Goal: Information Seeking & Learning: Learn about a topic

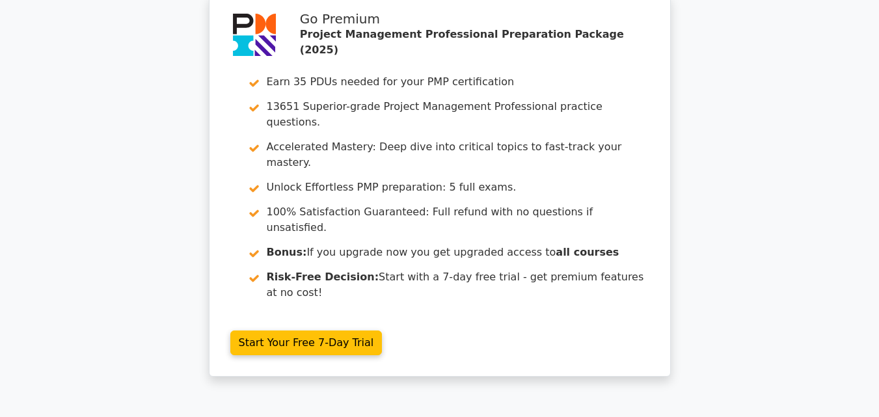
scroll to position [2627, 0]
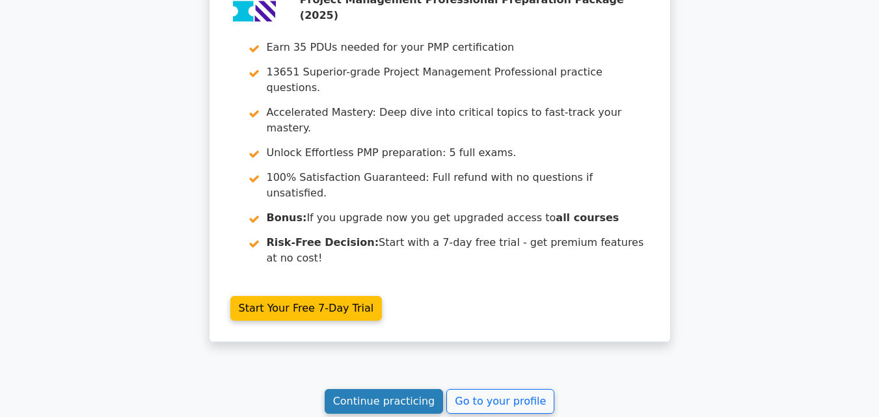
click at [384, 389] on link "Continue practicing" at bounding box center [384, 401] width 119 height 25
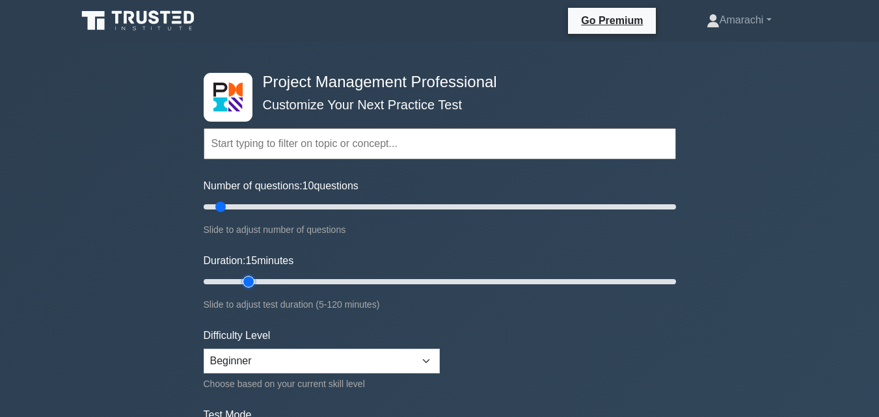
click at [249, 281] on input "Duration: 15 minutes" at bounding box center [440, 282] width 472 height 16
type input "20"
click at [260, 283] on input "Duration: 20 minutes" at bounding box center [440, 282] width 472 height 16
click at [263, 209] on input "Number of questions: 30 questions" at bounding box center [440, 207] width 472 height 16
click at [256, 206] on input "Number of questions: 25 questions" at bounding box center [440, 207] width 472 height 16
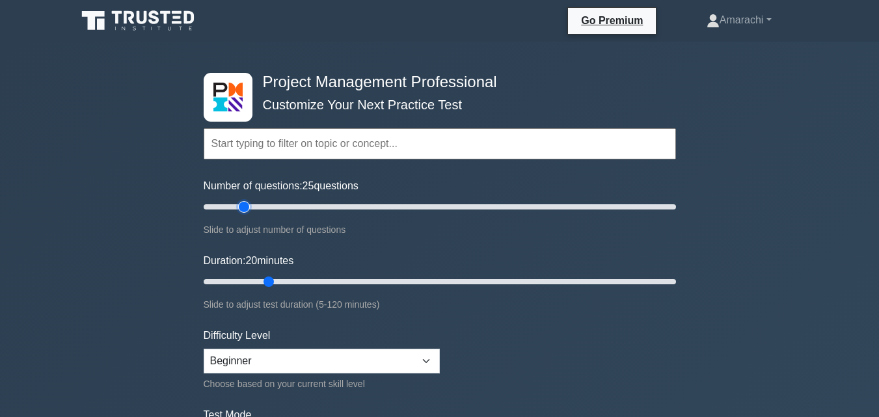
type input "20"
click at [248, 206] on input "Number of questions: 25 questions" at bounding box center [440, 207] width 472 height 16
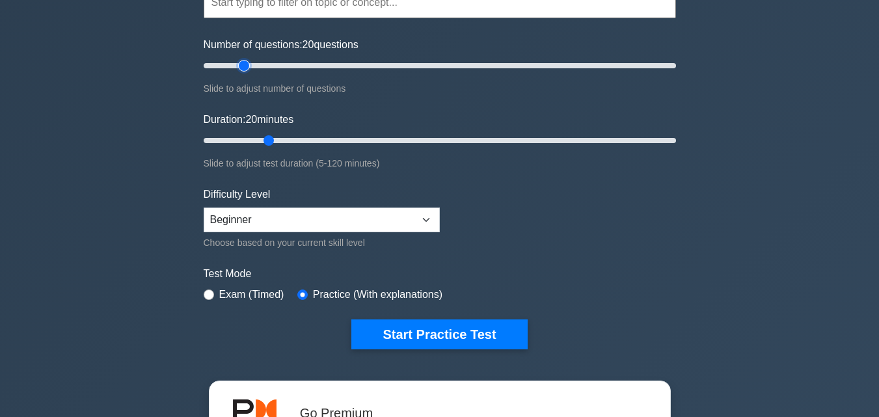
scroll to position [156, 0]
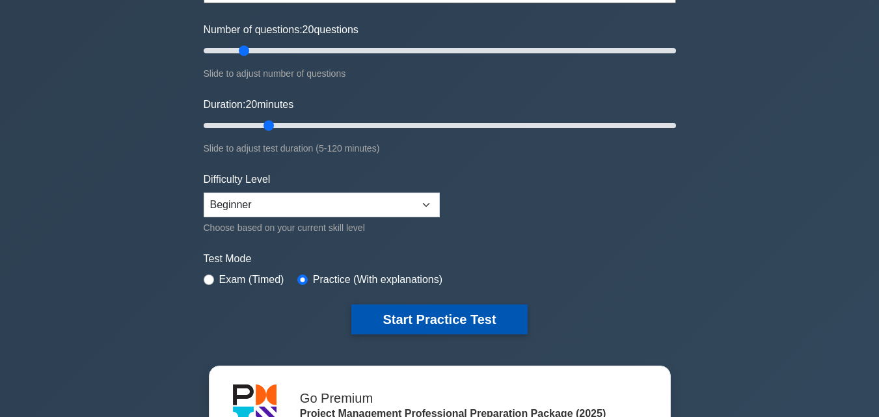
click at [412, 314] on button "Start Practice Test" at bounding box center [439, 319] width 176 height 30
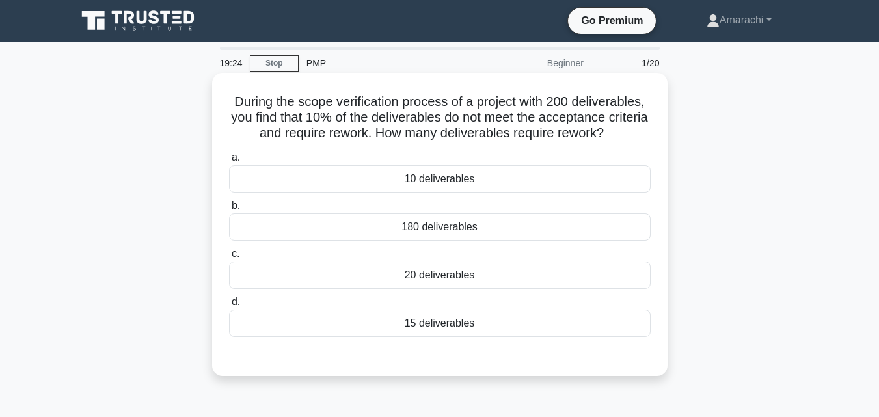
click at [418, 275] on div "20 deliverables" at bounding box center [439, 274] width 421 height 27
click at [229, 258] on input "c. 20 deliverables" at bounding box center [229, 254] width 0 height 8
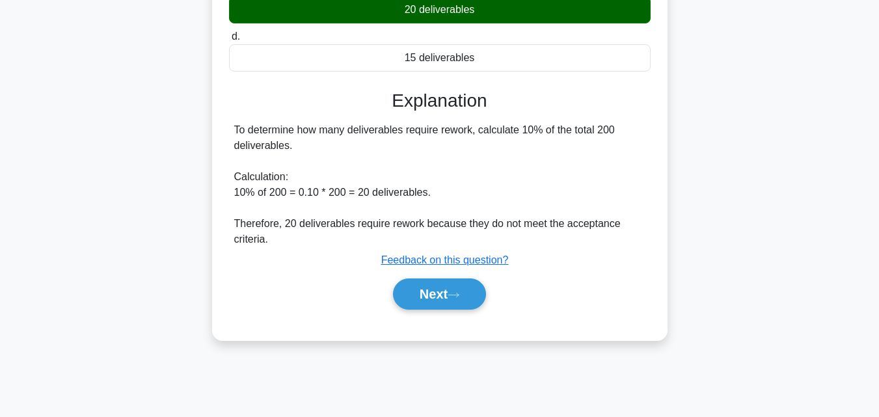
scroll to position [286, 0]
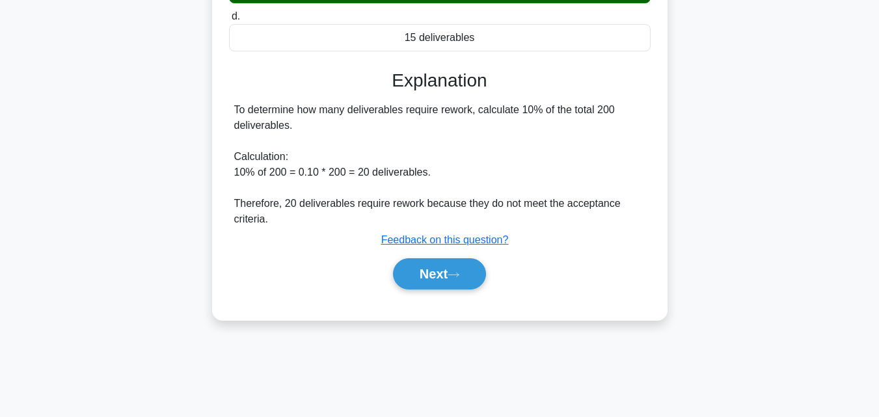
click at [438, 297] on div "a. 10 deliverables b. 180 deliverables c. d." at bounding box center [440, 83] width 424 height 444
click at [439, 279] on button "Next" at bounding box center [439, 273] width 93 height 31
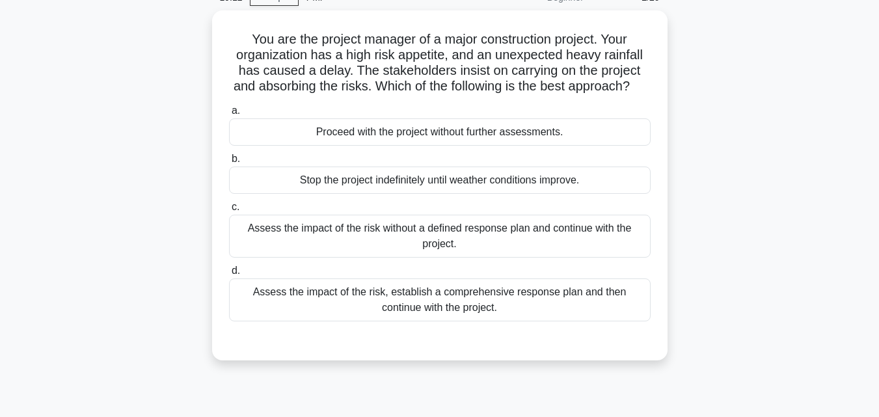
scroll to position [60, 0]
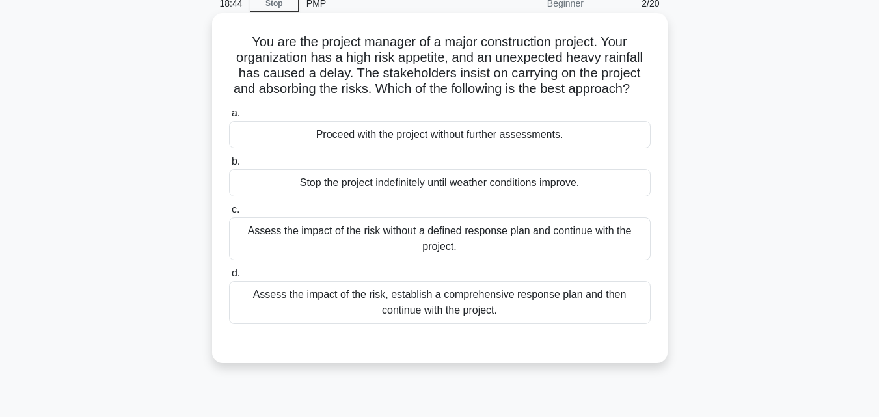
click at [500, 324] on div "Assess the impact of the risk, establish a comprehensive response plan and then…" at bounding box center [439, 302] width 421 height 43
click at [229, 278] on input "d. Assess the impact of the risk, establish a comprehensive response plan and t…" at bounding box center [229, 273] width 0 height 8
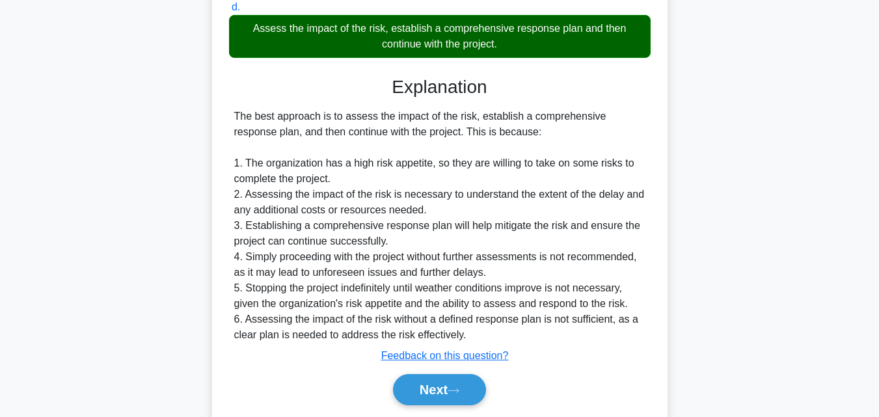
scroll to position [386, 0]
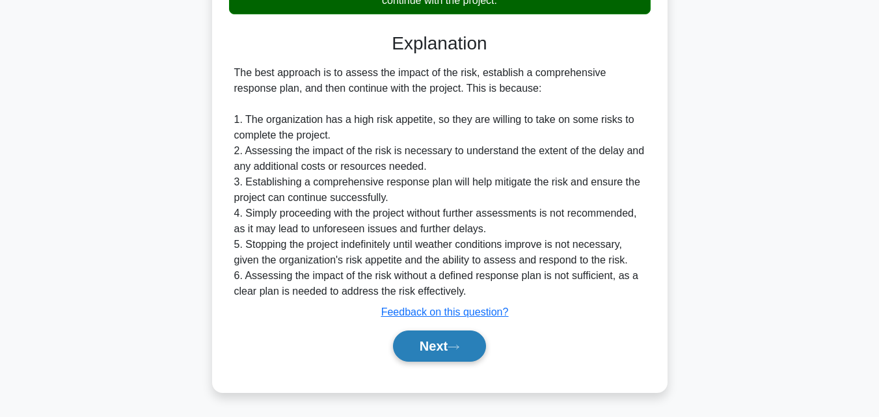
click at [442, 358] on button "Next" at bounding box center [439, 345] width 93 height 31
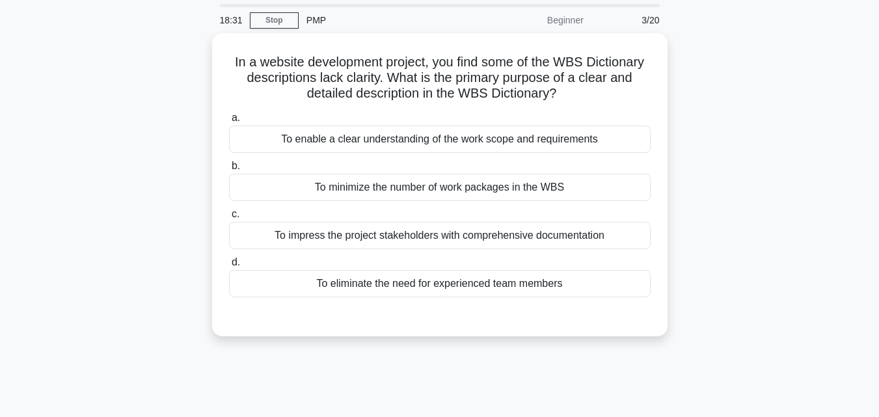
scroll to position [0, 0]
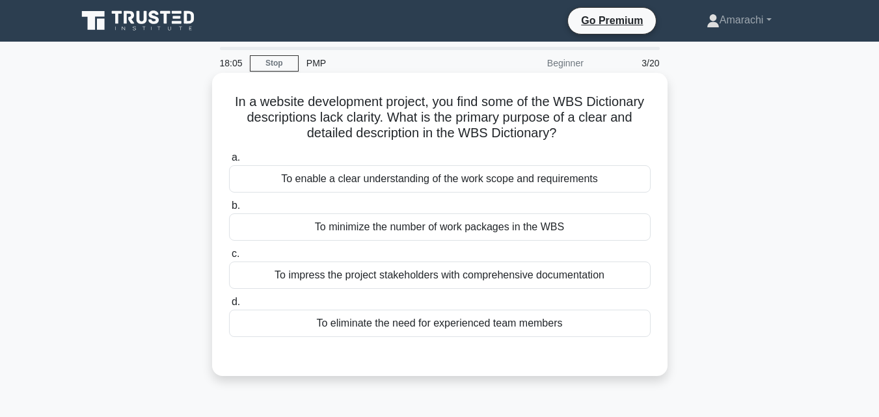
click at [466, 185] on div "To enable a clear understanding of the work scope and requirements" at bounding box center [439, 178] width 421 height 27
click at [229, 162] on input "a. To enable a clear understanding of the work scope and requirements" at bounding box center [229, 158] width 0 height 8
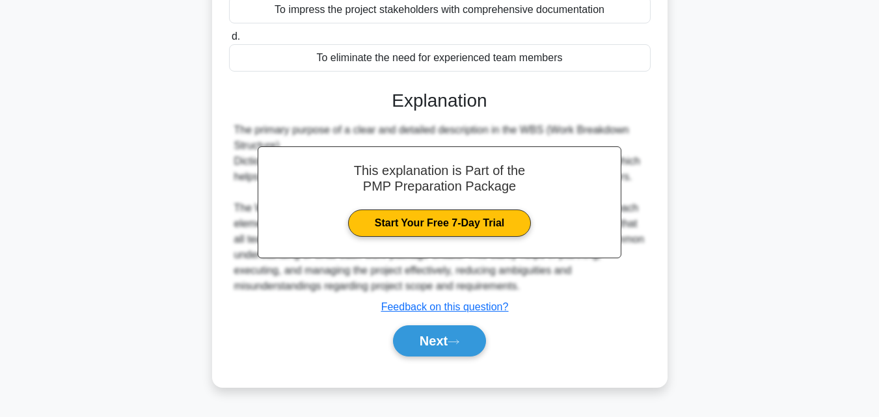
scroll to position [286, 0]
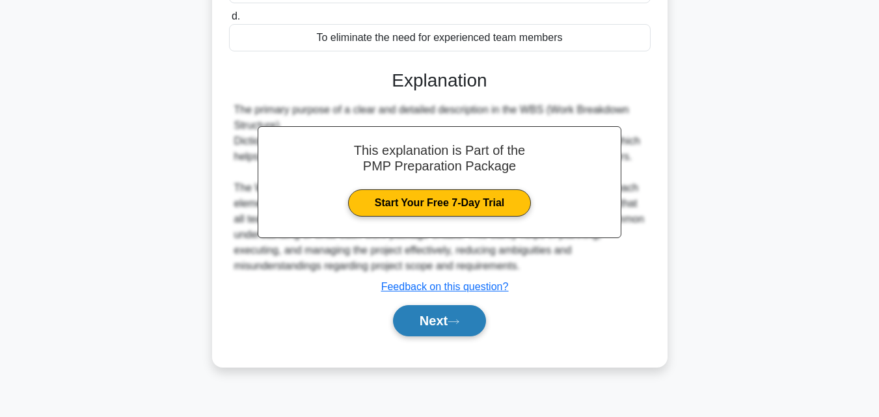
click at [451, 314] on button "Next" at bounding box center [439, 320] width 93 height 31
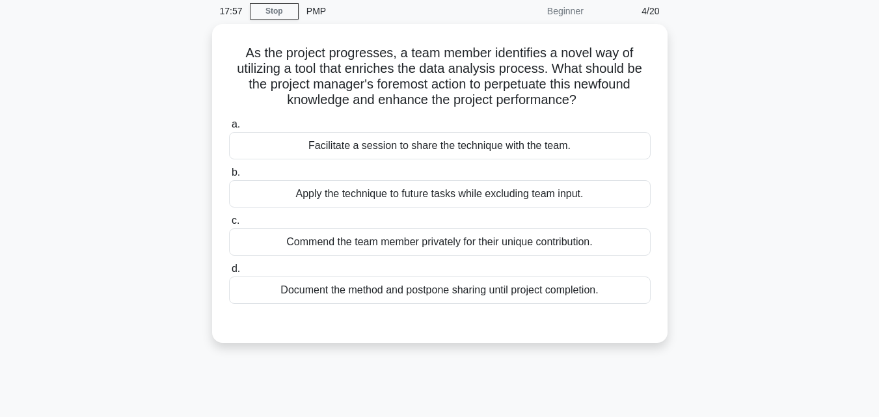
scroll to position [51, 0]
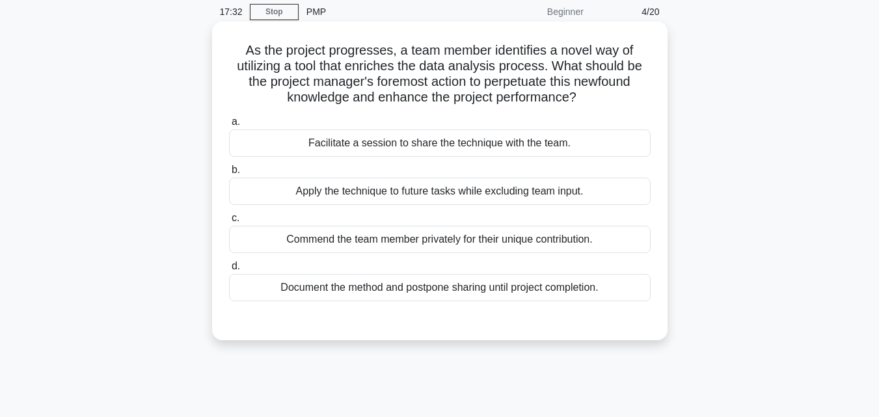
click at [448, 150] on div "Facilitate a session to share the technique with the team." at bounding box center [439, 142] width 421 height 27
click at [229, 126] on input "a. Facilitate a session to share the technique with the team." at bounding box center [229, 122] width 0 height 8
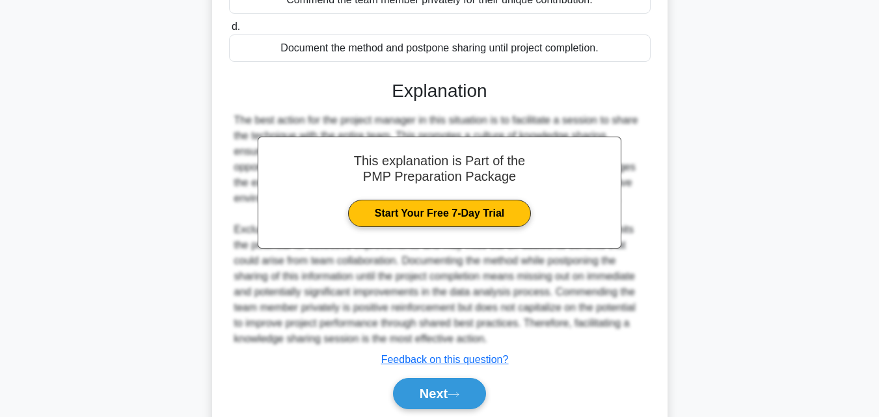
scroll to position [339, 0]
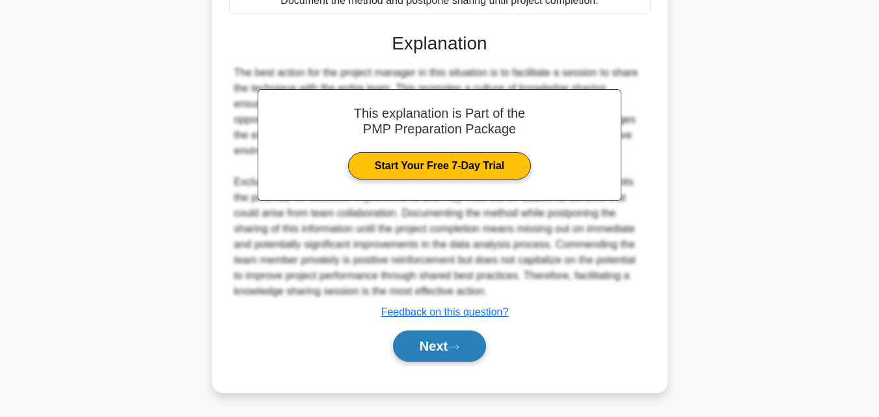
click at [442, 336] on button "Next" at bounding box center [439, 345] width 93 height 31
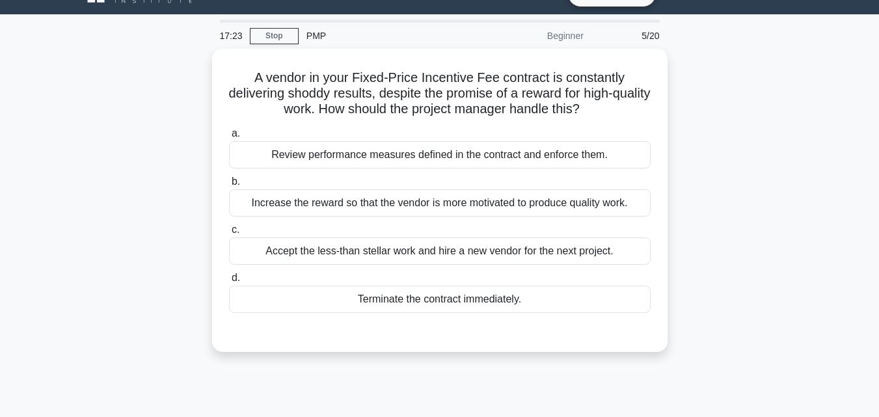
scroll to position [25, 0]
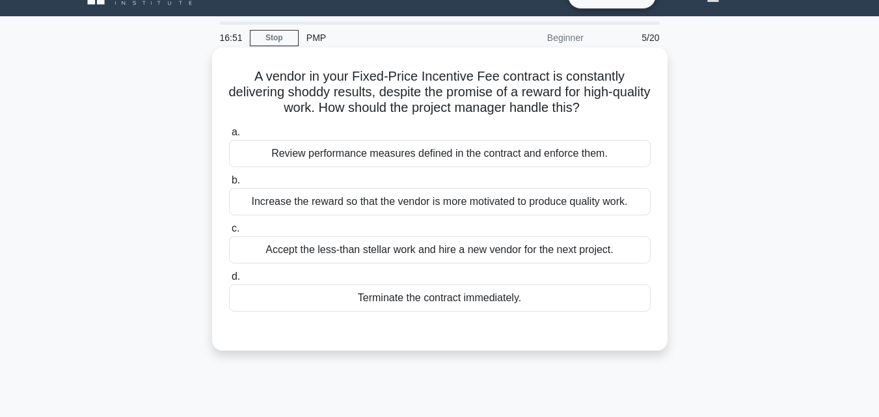
click at [508, 303] on div "Terminate the contract immediately." at bounding box center [439, 297] width 421 height 27
click at [229, 281] on input "d. Terminate the contract immediately." at bounding box center [229, 277] width 0 height 8
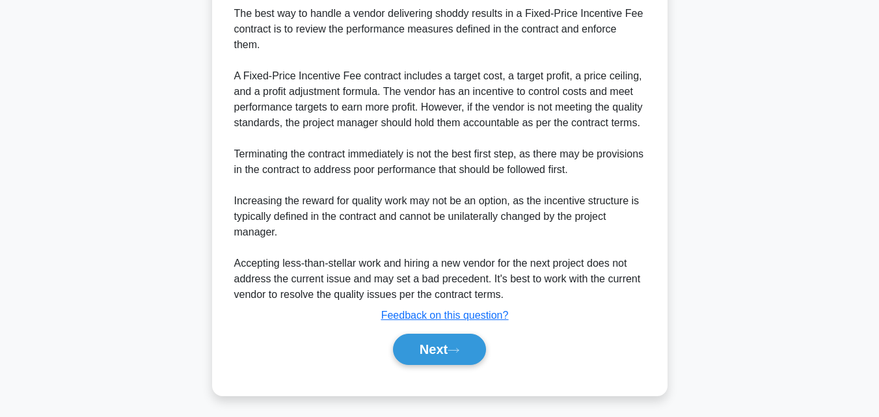
scroll to position [403, 0]
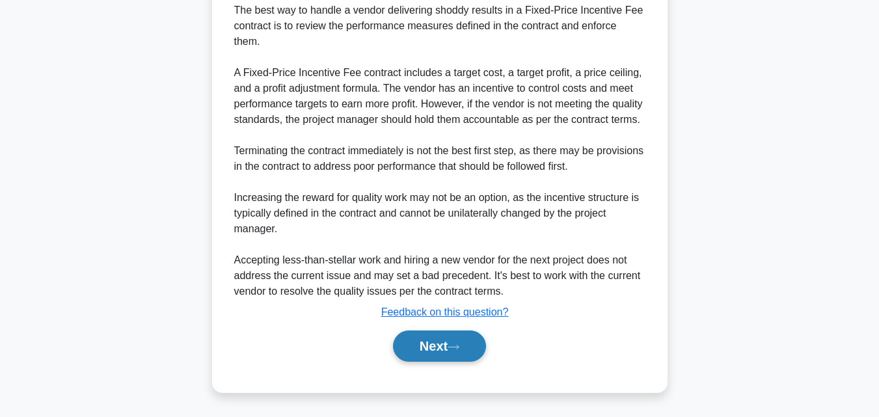
click at [431, 357] on button "Next" at bounding box center [439, 345] width 93 height 31
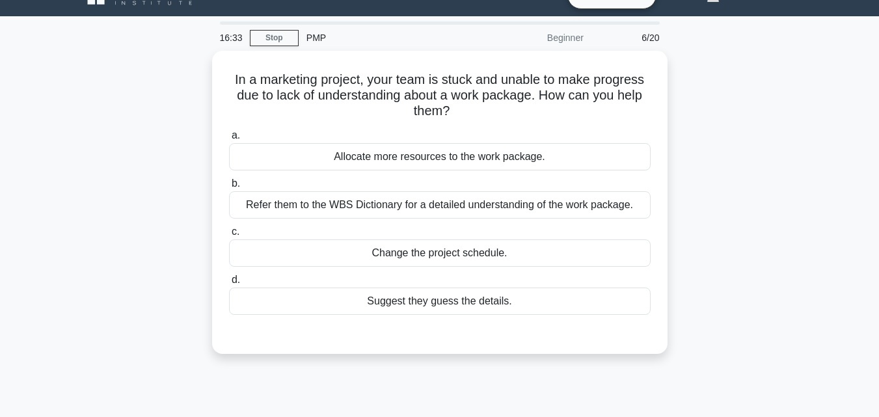
scroll to position [17, 0]
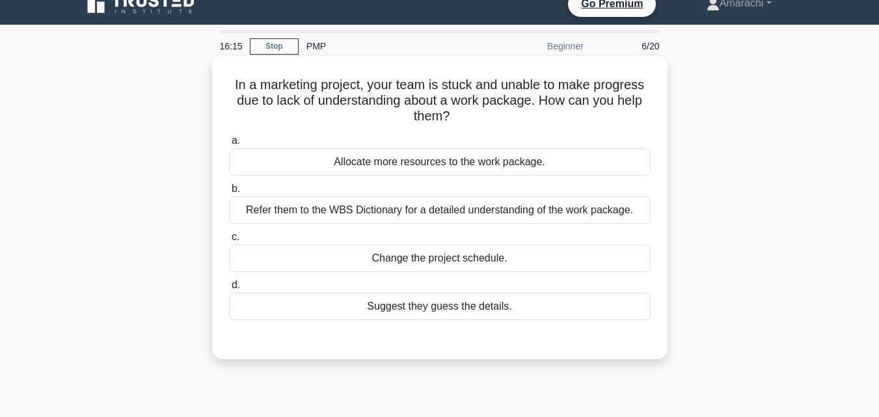
click at [431, 213] on div "Refer them to the WBS Dictionary for a detailed understanding of the work packa…" at bounding box center [439, 209] width 421 height 27
click at [229, 193] on input "b. Refer them to the WBS Dictionary for a detailed understanding of the work pa…" at bounding box center [229, 189] width 0 height 8
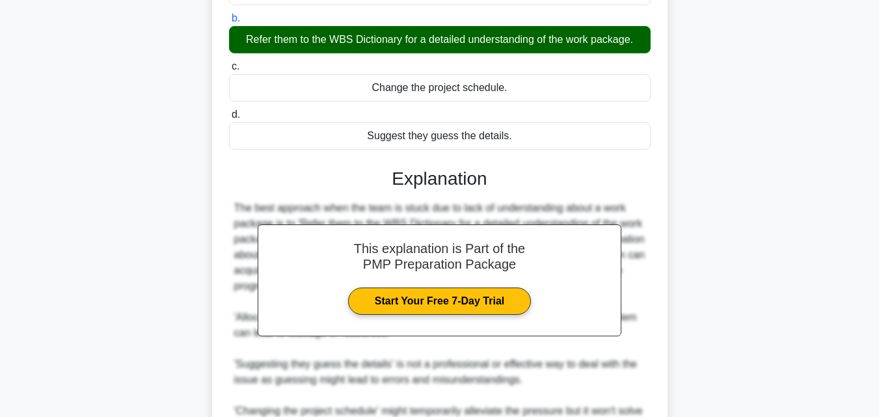
scroll to position [277, 0]
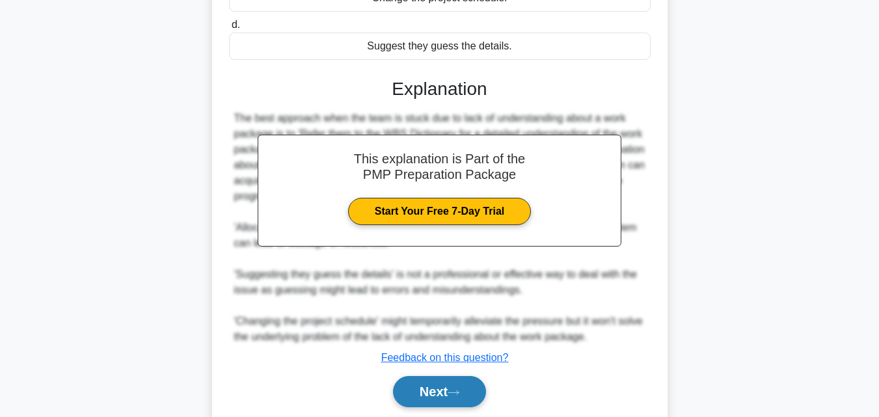
click at [448, 398] on button "Next" at bounding box center [439, 391] width 93 height 31
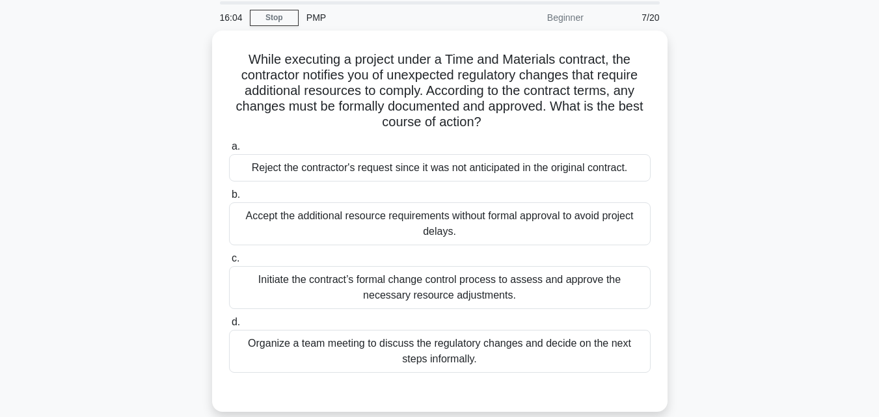
scroll to position [34, 0]
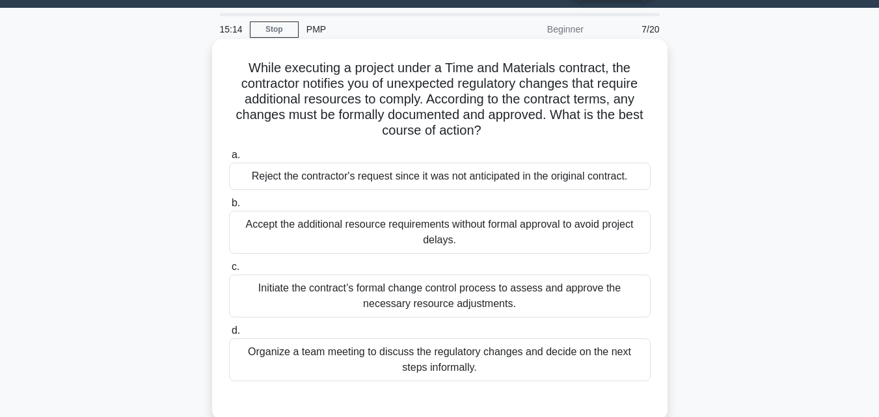
click at [459, 293] on div "Initiate the contract’s formal change control process to assess and approve the…" at bounding box center [439, 295] width 421 height 43
click at [229, 271] on input "c. Initiate the contract’s formal change control process to assess and approve …" at bounding box center [229, 267] width 0 height 8
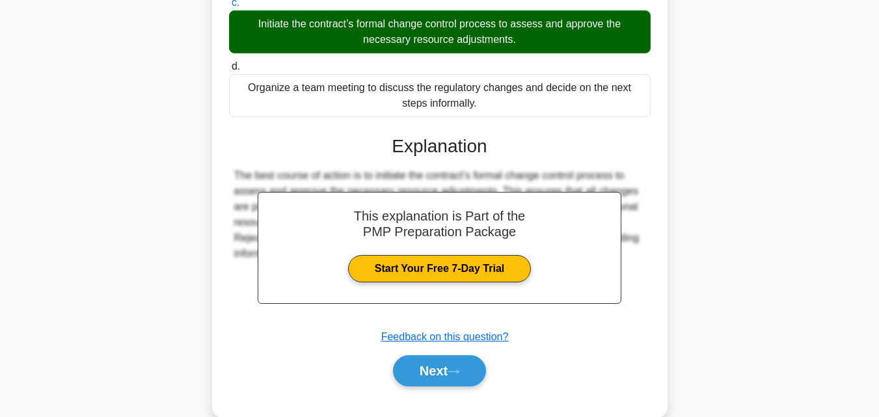
scroll to position [320, 0]
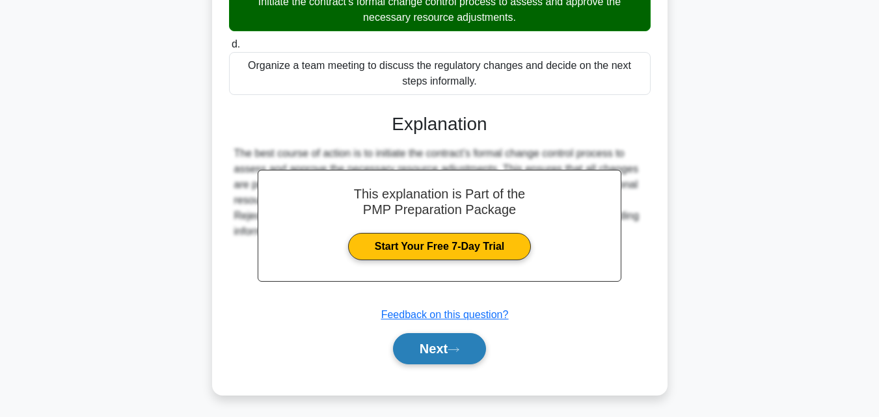
click at [445, 342] on button "Next" at bounding box center [439, 348] width 93 height 31
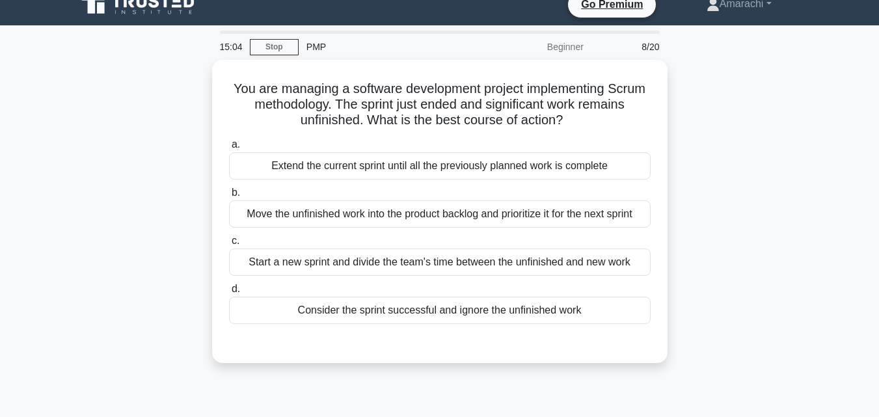
scroll to position [0, 0]
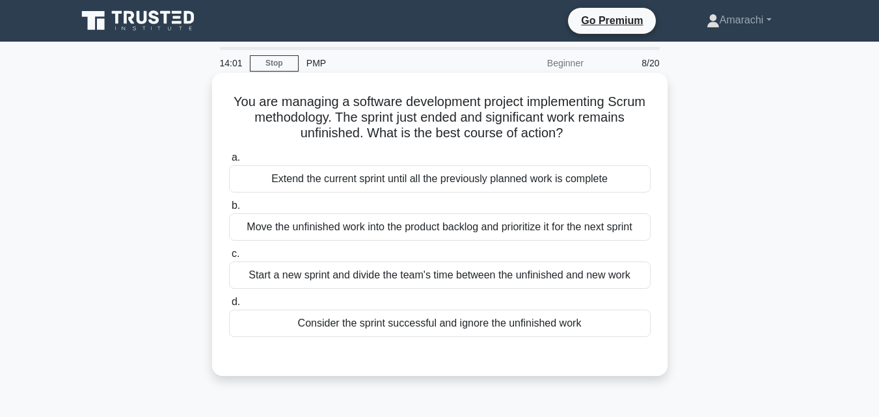
click at [336, 272] on div "Start a new sprint and divide the team's time between the unfinished and new wo…" at bounding box center [439, 274] width 421 height 27
click at [229, 258] on input "c. Start a new sprint and divide the team's time between the unfinished and new…" at bounding box center [229, 254] width 0 height 8
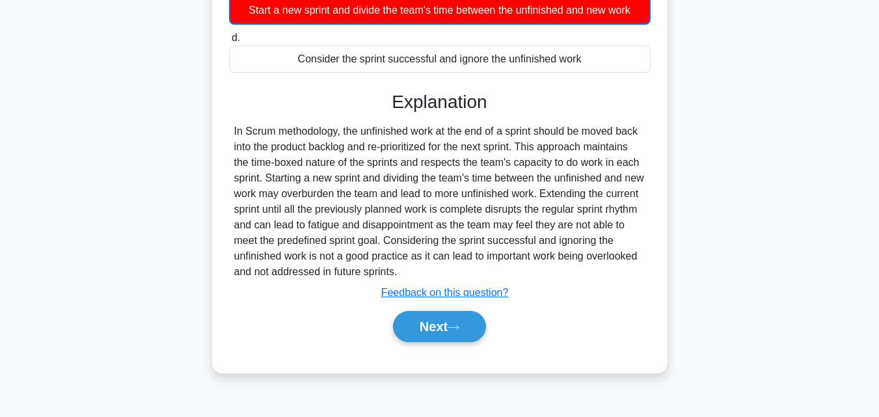
scroll to position [286, 0]
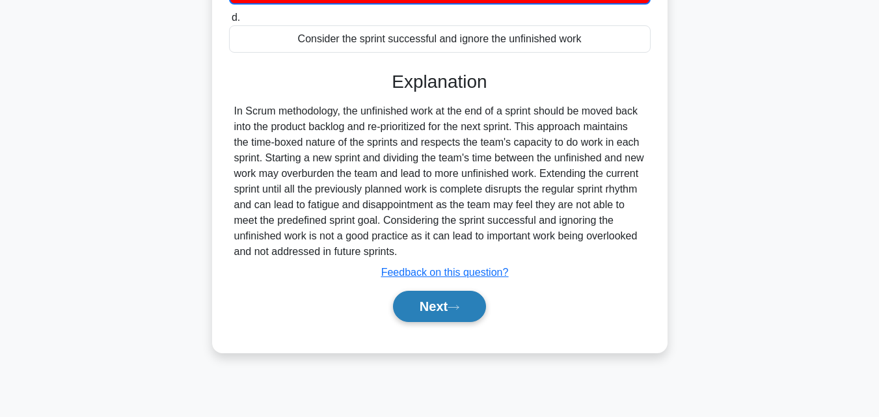
click at [449, 312] on button "Next" at bounding box center [439, 306] width 93 height 31
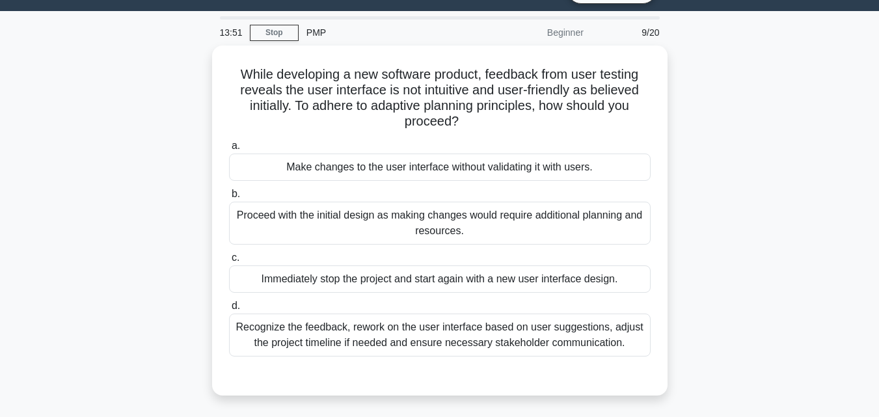
scroll to position [25, 0]
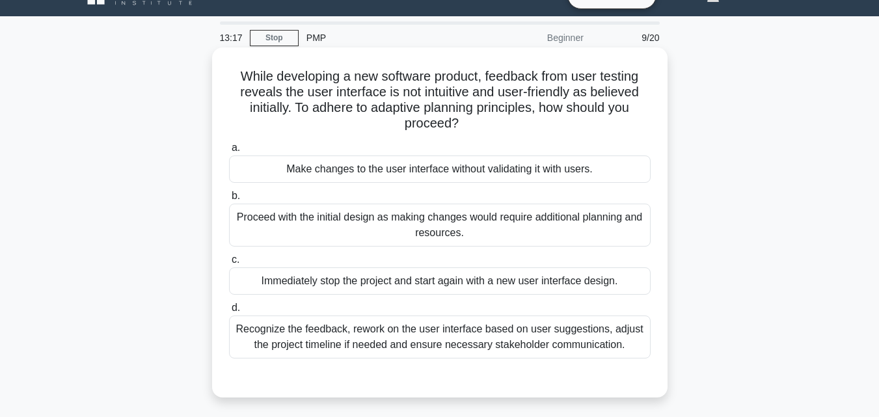
click at [540, 339] on div "Recognize the feedback, rework on the user interface based on user suggestions,…" at bounding box center [439, 336] width 421 height 43
click at [229, 312] on input "d. Recognize the feedback, rework on the user interface based on user suggestio…" at bounding box center [229, 308] width 0 height 8
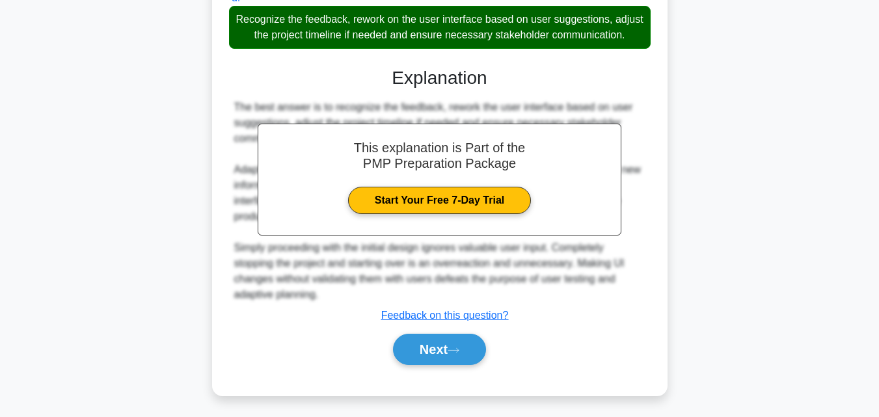
scroll to position [354, 0]
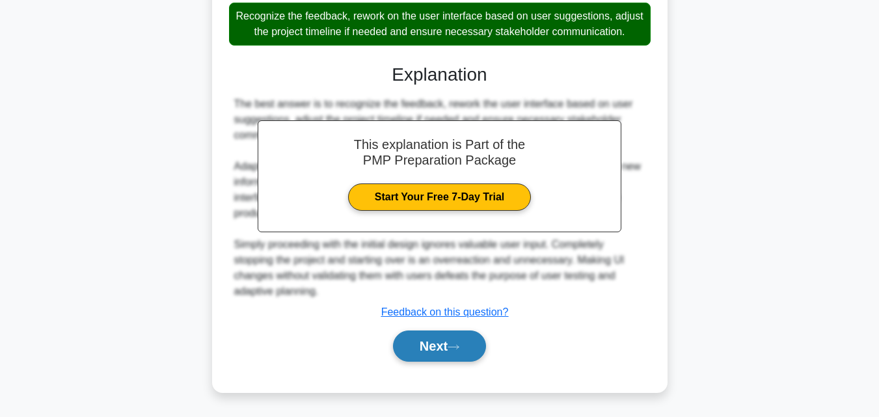
click at [408, 353] on button "Next" at bounding box center [439, 345] width 93 height 31
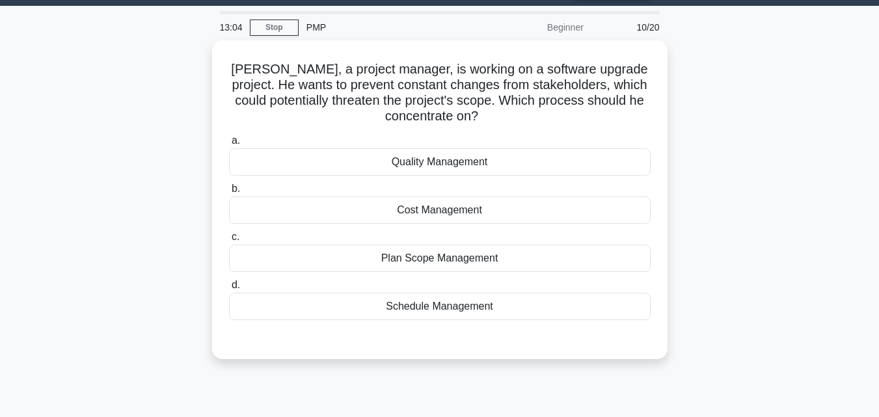
scroll to position [25, 0]
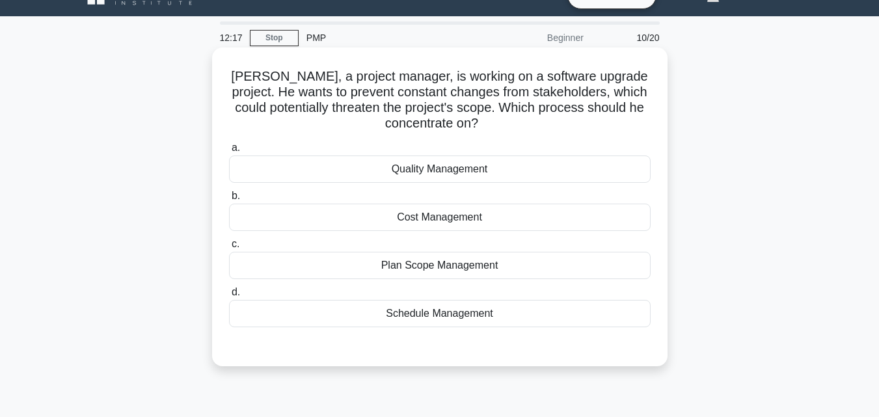
click at [478, 263] on div "Plan Scope Management" at bounding box center [439, 265] width 421 height 27
click at [229, 248] on input "c. Plan Scope Management" at bounding box center [229, 244] width 0 height 8
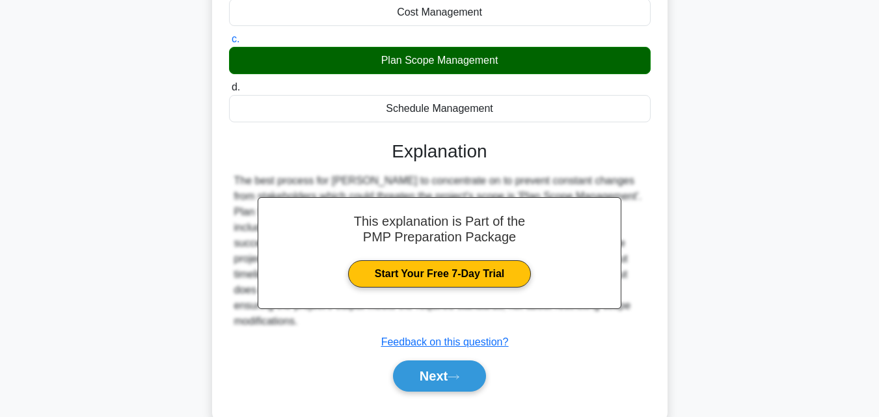
scroll to position [286, 0]
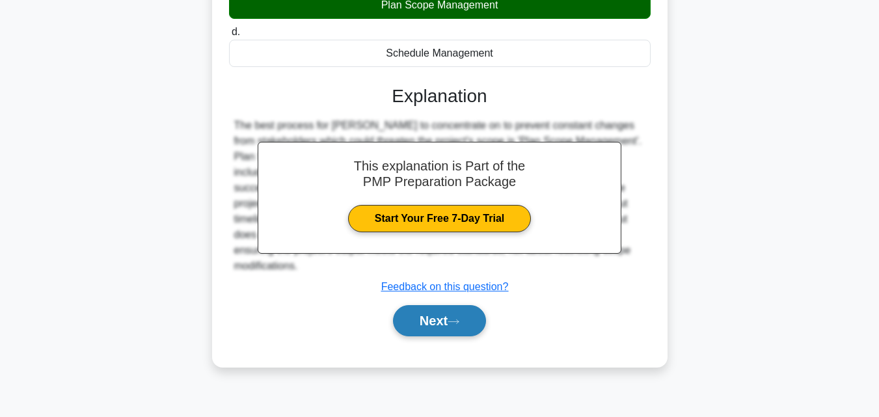
click at [458, 336] on button "Next" at bounding box center [439, 320] width 93 height 31
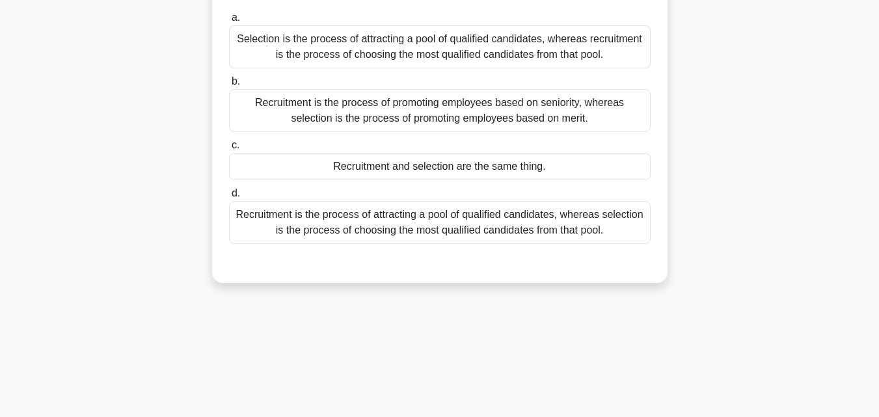
scroll to position [8, 0]
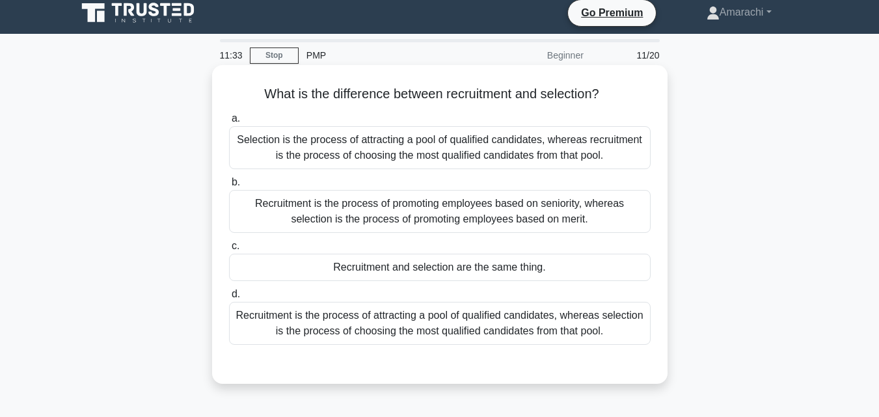
click at [482, 327] on div "Recruitment is the process of attracting a pool of qualified candidates, wherea…" at bounding box center [439, 323] width 421 height 43
click at [229, 299] on input "d. Recruitment is the process of attracting a pool of qualified candidates, whe…" at bounding box center [229, 294] width 0 height 8
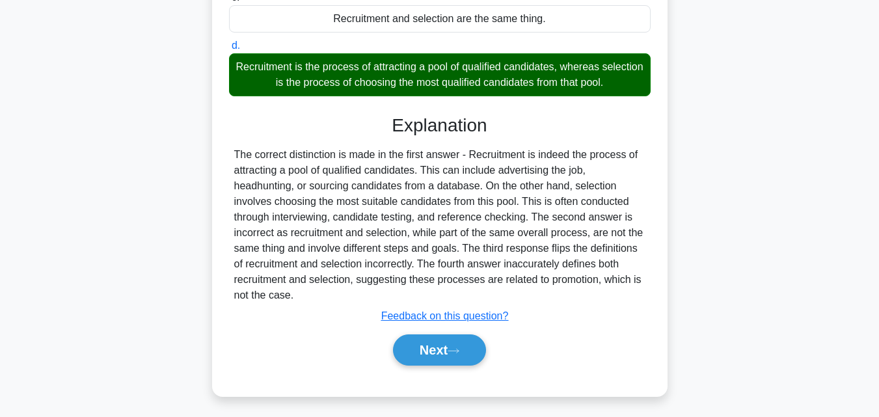
scroll to position [286, 0]
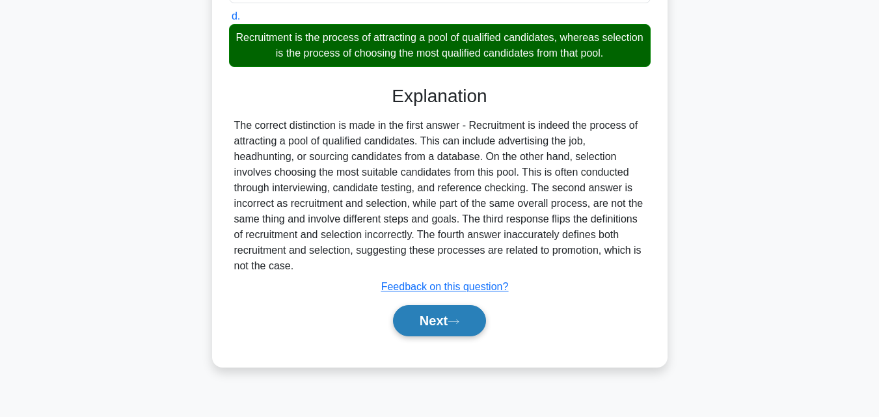
click at [445, 310] on button "Next" at bounding box center [439, 320] width 93 height 31
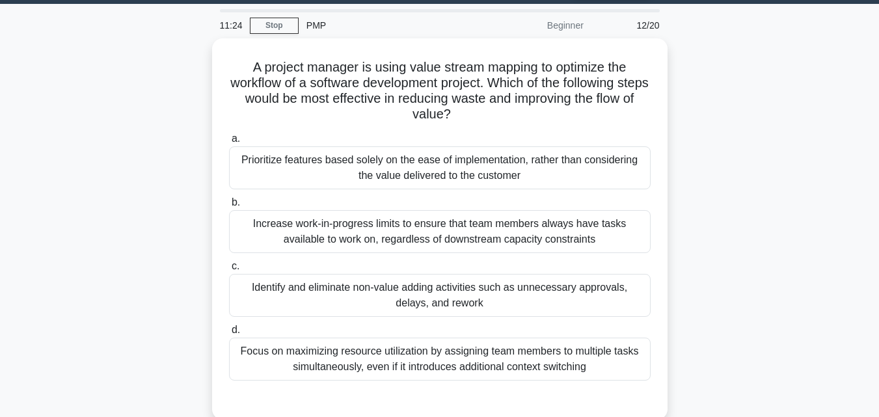
scroll to position [25, 0]
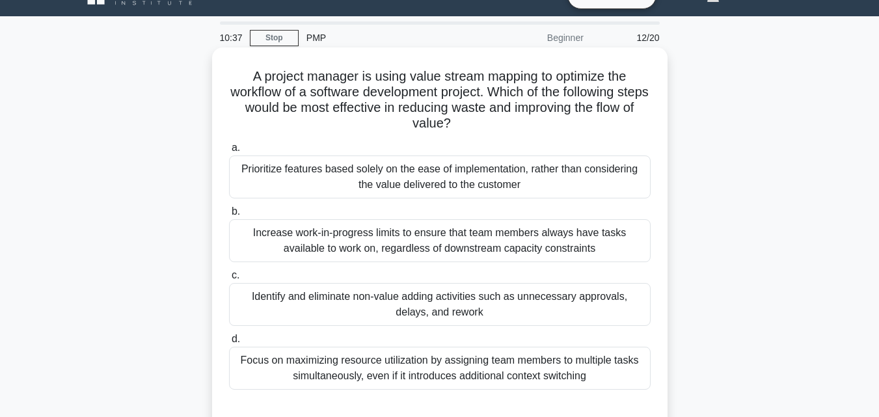
click at [428, 301] on div "Identify and eliminate non-value adding activities such as unnecessary approval…" at bounding box center [439, 304] width 421 height 43
click at [229, 280] on input "c. Identify and eliminate non-value adding activities such as unnecessary appro…" at bounding box center [229, 275] width 0 height 8
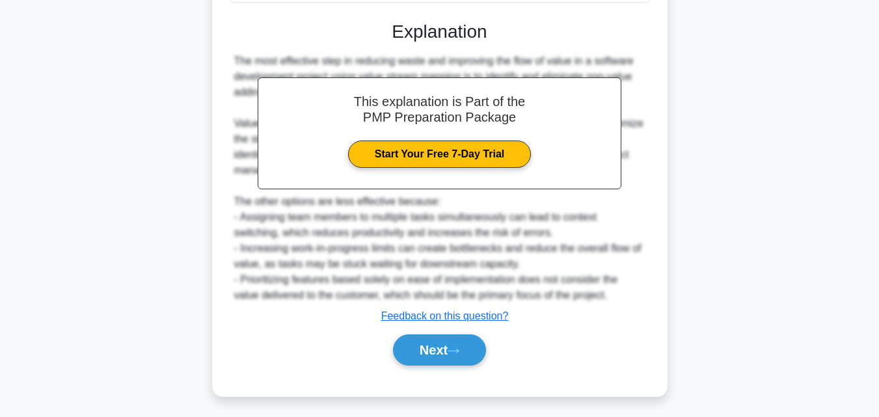
scroll to position [417, 0]
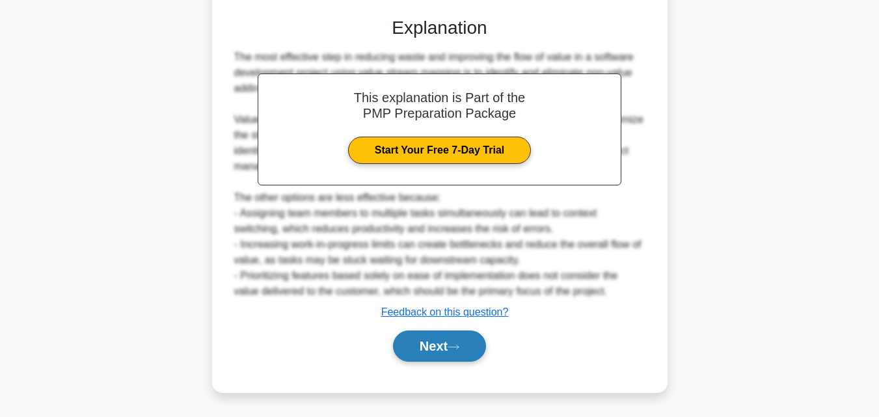
click at [455, 335] on button "Next" at bounding box center [439, 345] width 93 height 31
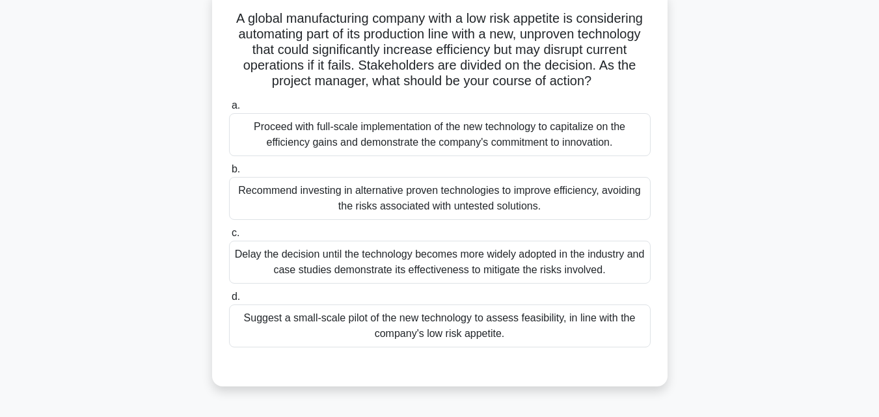
scroll to position [77, 0]
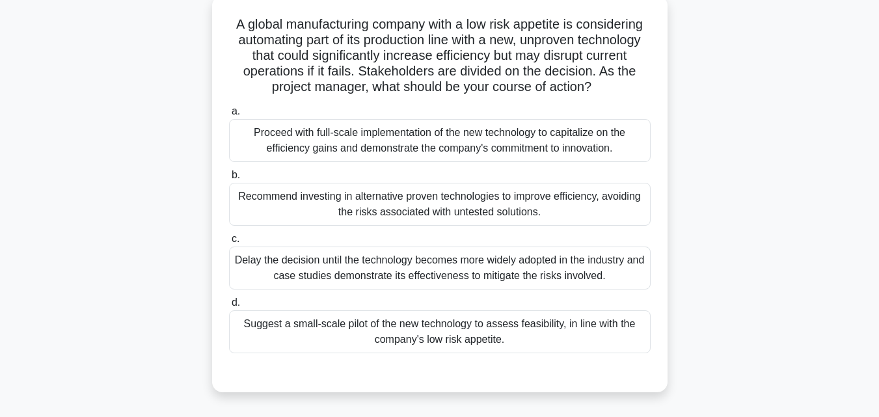
click at [457, 337] on div "Suggest a small-scale pilot of the new technology to assess feasibility, in lin…" at bounding box center [439, 331] width 421 height 43
click at [229, 307] on input "d. Suggest a small-scale pilot of the new technology to assess feasibility, in …" at bounding box center [229, 303] width 0 height 8
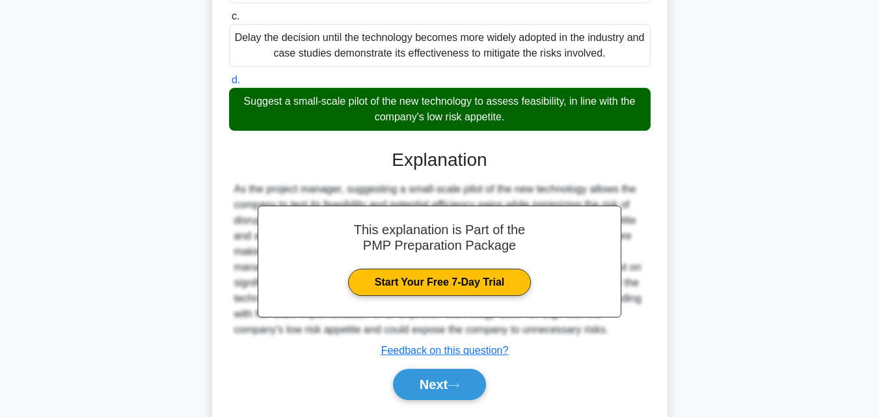
scroll to position [339, 0]
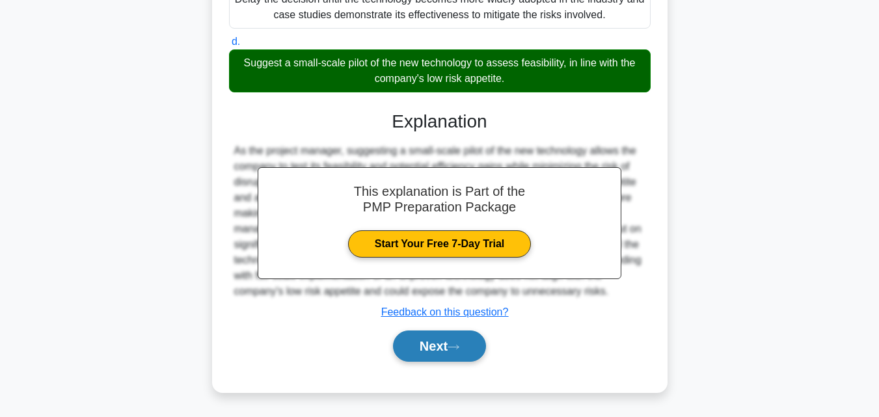
click at [463, 341] on button "Next" at bounding box center [439, 345] width 93 height 31
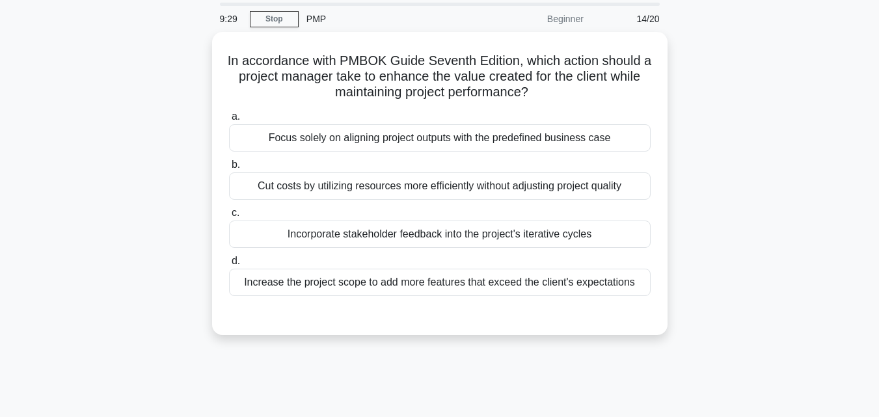
scroll to position [25, 0]
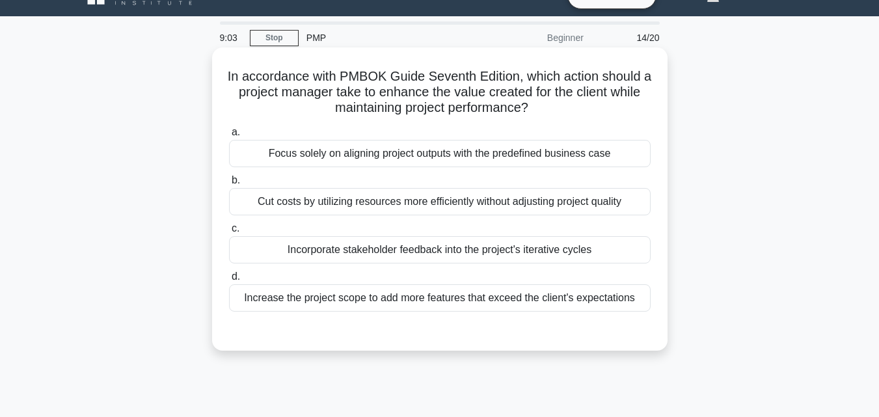
click at [331, 203] on div "Cut costs by utilizing resources more efficiently without adjusting project qua…" at bounding box center [439, 201] width 421 height 27
click at [229, 185] on input "b. Cut costs by utilizing resources more efficiently without adjusting project …" at bounding box center [229, 180] width 0 height 8
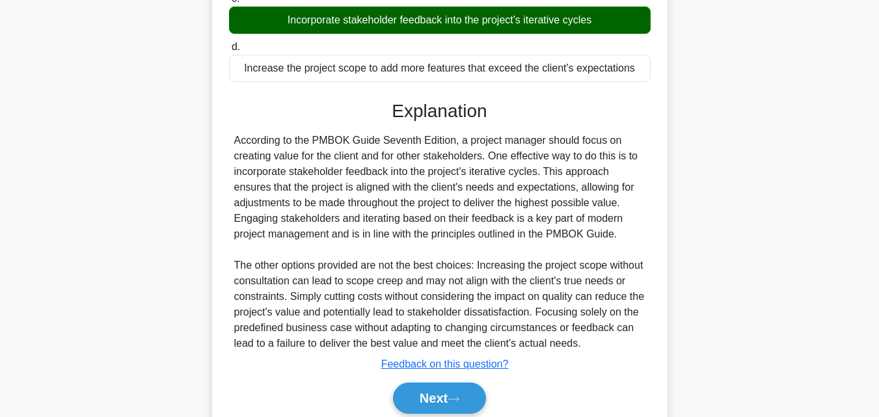
scroll to position [309, 0]
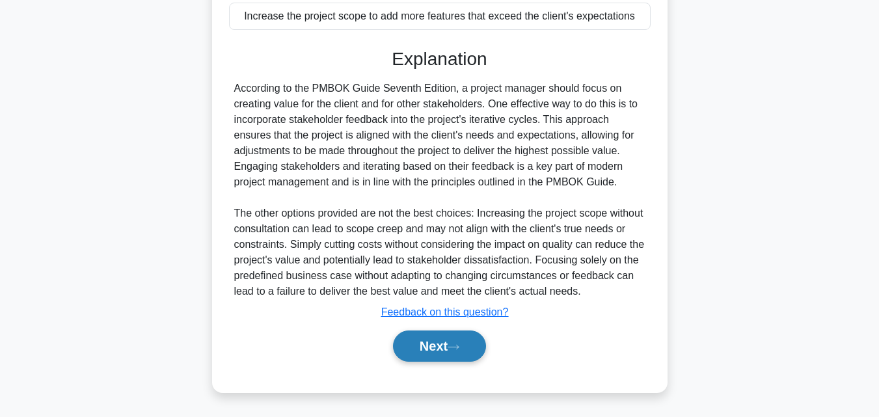
click at [449, 342] on button "Next" at bounding box center [439, 345] width 93 height 31
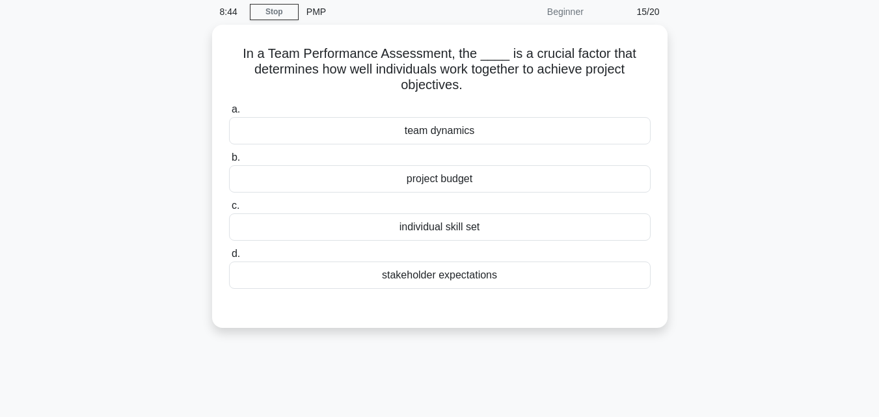
scroll to position [25, 0]
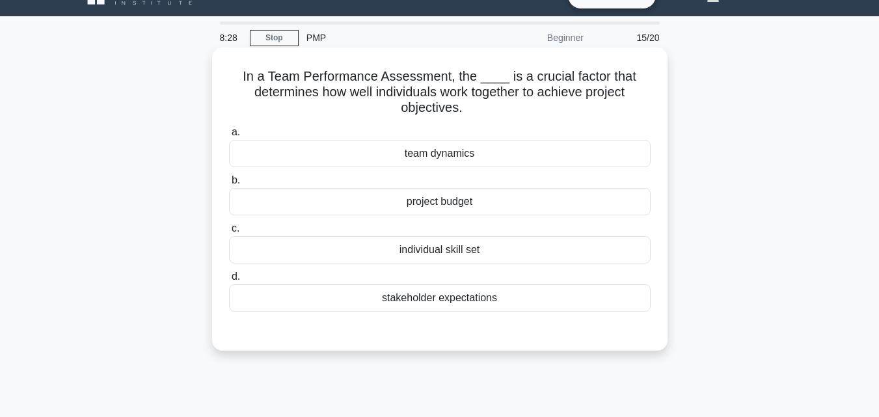
click at [451, 158] on div "team dynamics" at bounding box center [439, 153] width 421 height 27
click at [229, 137] on input "a. team dynamics" at bounding box center [229, 132] width 0 height 8
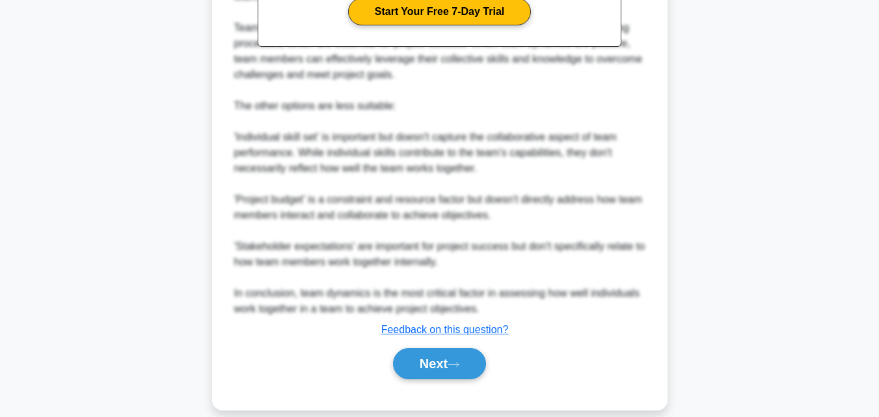
scroll to position [494, 0]
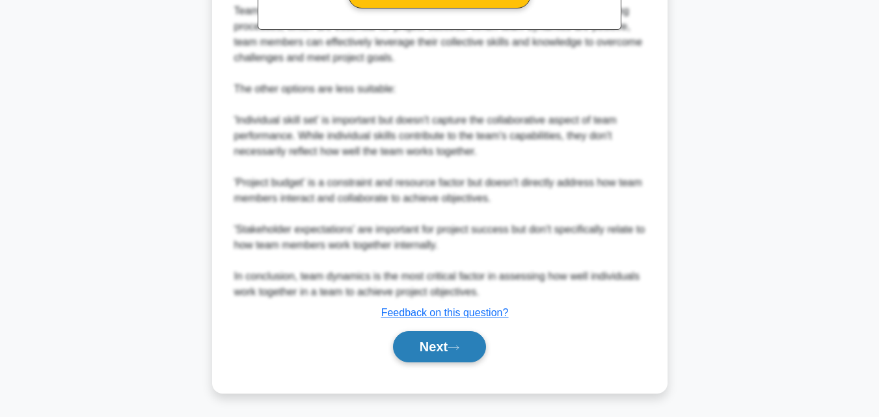
click at [440, 342] on button "Next" at bounding box center [439, 346] width 93 height 31
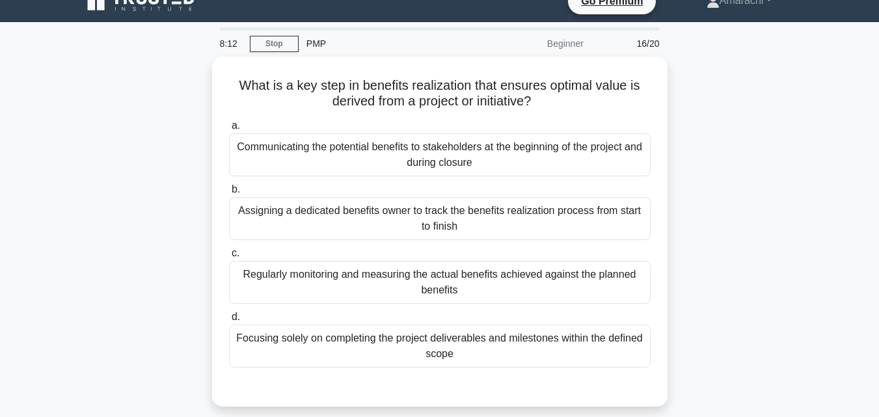
scroll to position [17, 0]
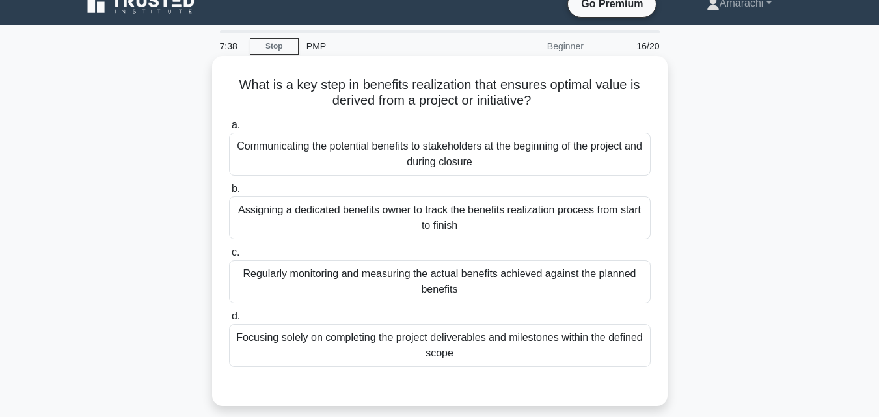
click at [388, 282] on div "Regularly monitoring and measuring the actual benefits achieved against the pla…" at bounding box center [439, 281] width 421 height 43
click at [229, 257] on input "c. Regularly monitoring and measuring the actual benefits achieved against the …" at bounding box center [229, 252] width 0 height 8
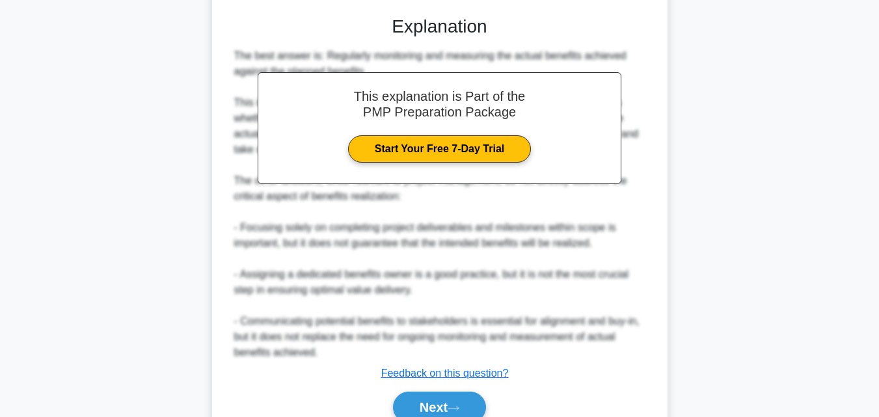
scroll to position [448, 0]
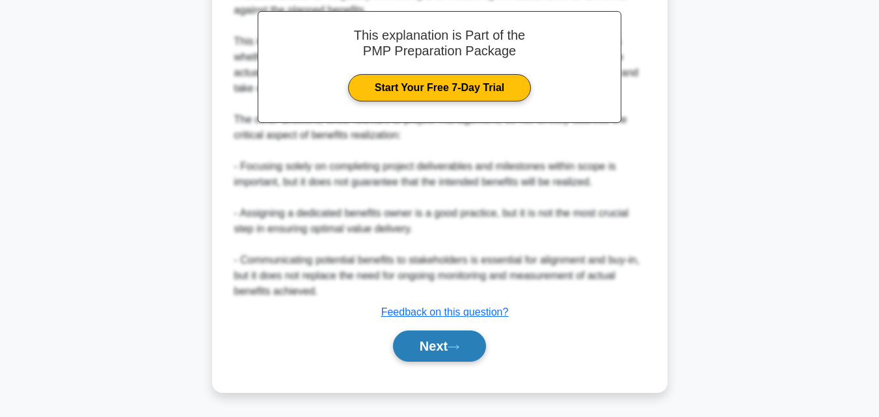
click at [455, 341] on button "Next" at bounding box center [439, 345] width 93 height 31
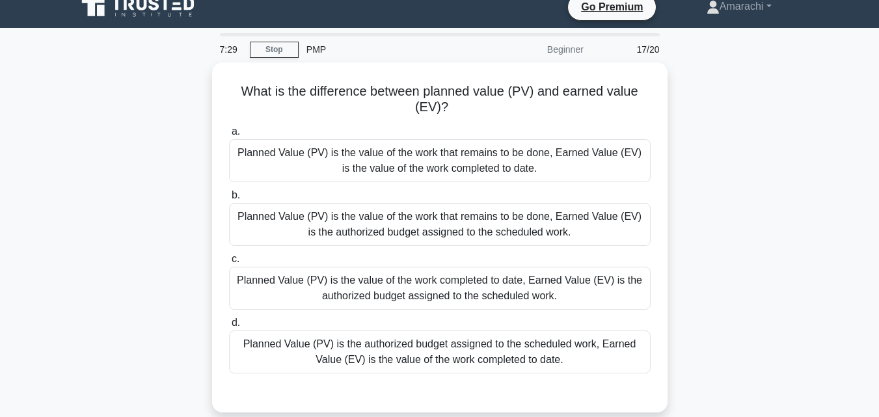
scroll to position [8, 0]
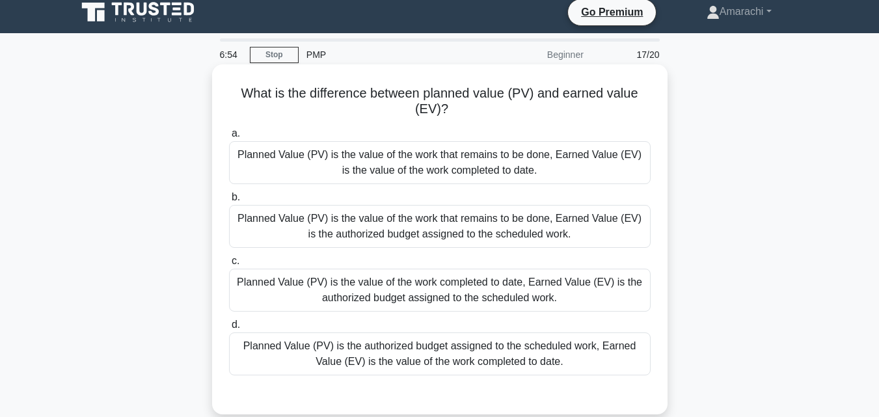
click at [384, 361] on div "Planned Value (PV) is the authorized budget assigned to the scheduled work, Ear…" at bounding box center [439, 353] width 421 height 43
click at [229, 329] on input "d. Planned Value (PV) is the authorized budget assigned to the scheduled work, …" at bounding box center [229, 325] width 0 height 8
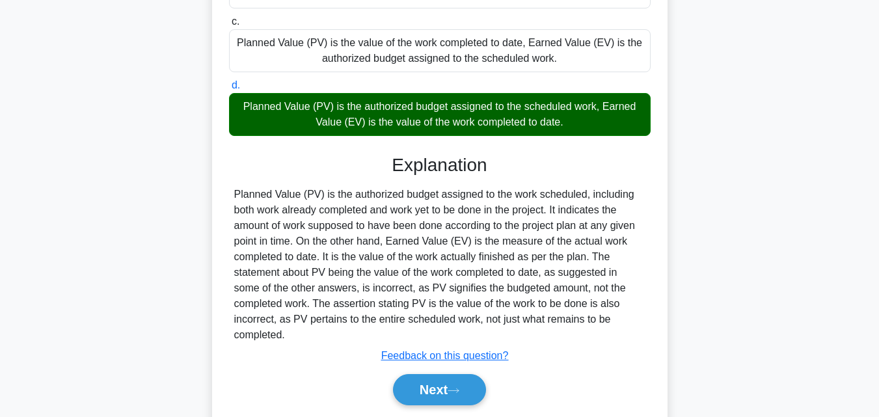
scroll to position [292, 0]
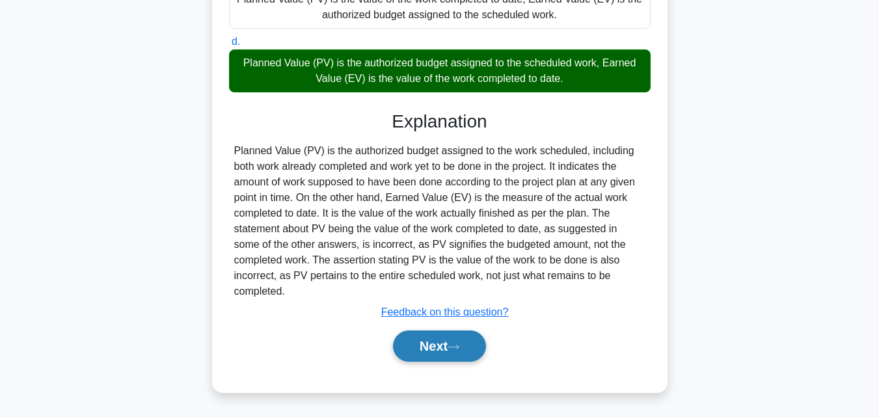
click at [456, 348] on icon at bounding box center [453, 346] width 12 height 7
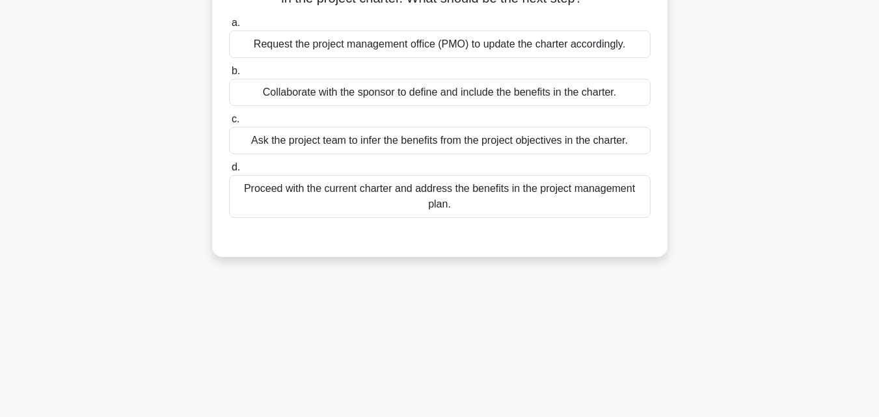
scroll to position [25, 0]
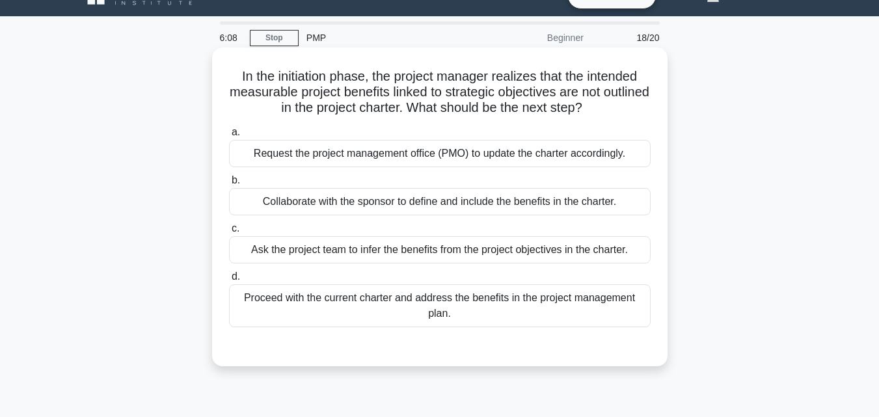
click at [505, 155] on div "Request the project management office (PMO) to update the charter accordingly." at bounding box center [439, 153] width 421 height 27
click at [229, 137] on input "a. Request the project management office (PMO) to update the charter accordingl…" at bounding box center [229, 132] width 0 height 8
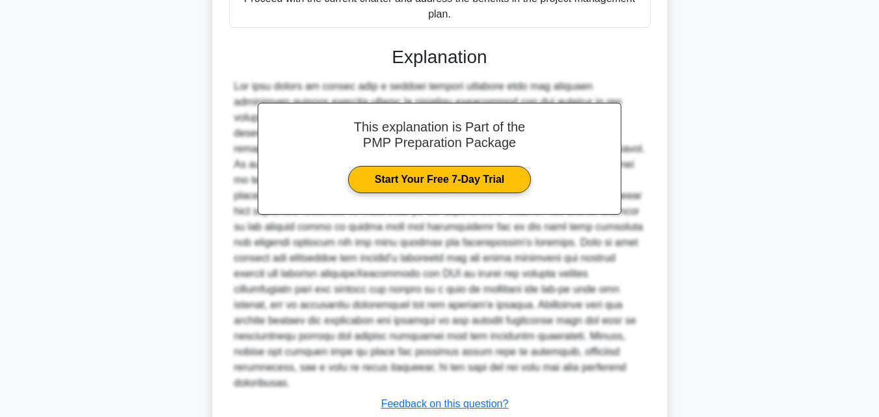
scroll to position [372, 0]
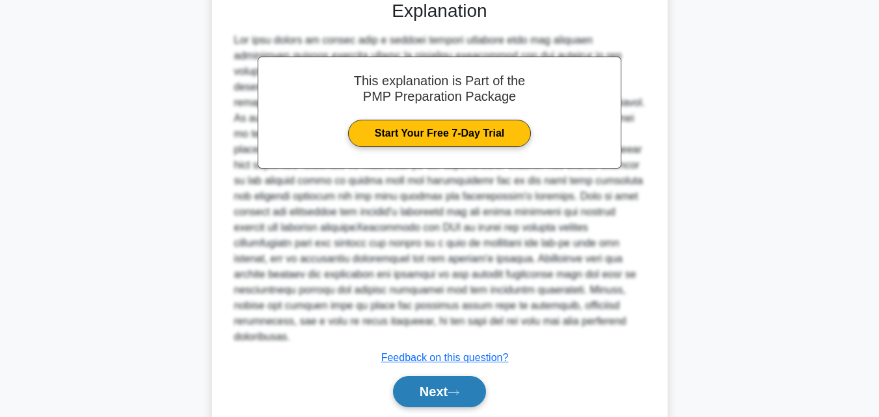
click at [417, 384] on button "Next" at bounding box center [439, 391] width 93 height 31
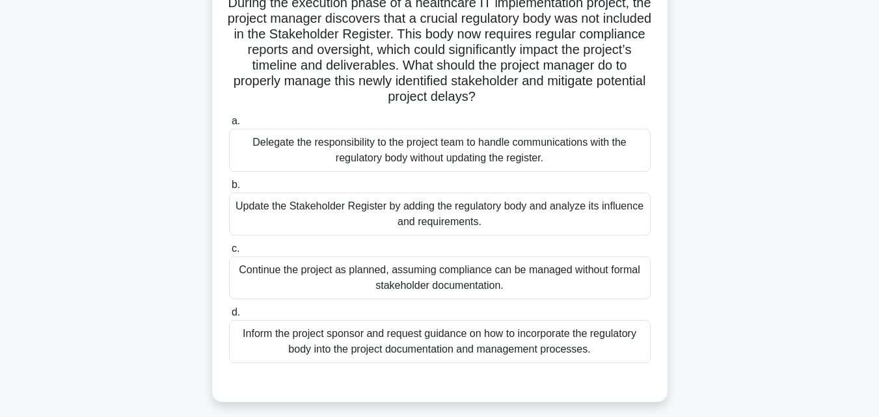
scroll to position [104, 0]
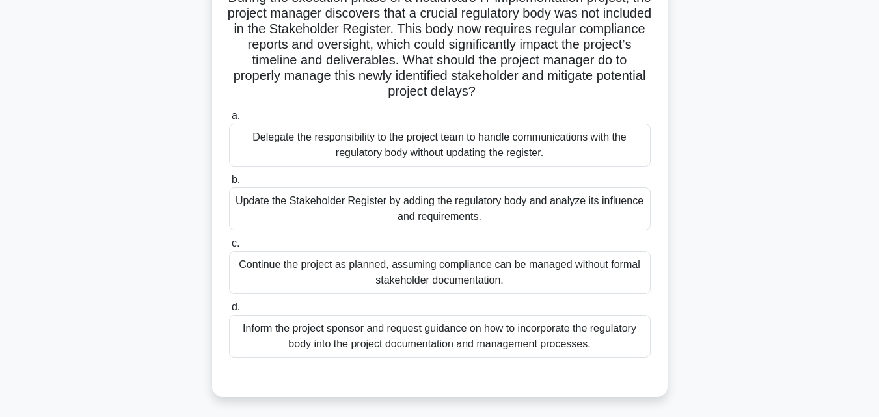
click at [440, 206] on div "Update the Stakeholder Register by adding the regulatory body and analyze its i…" at bounding box center [439, 208] width 421 height 43
click at [229, 184] on input "b. Update the Stakeholder Register by adding the regulatory body and analyze it…" at bounding box center [229, 180] width 0 height 8
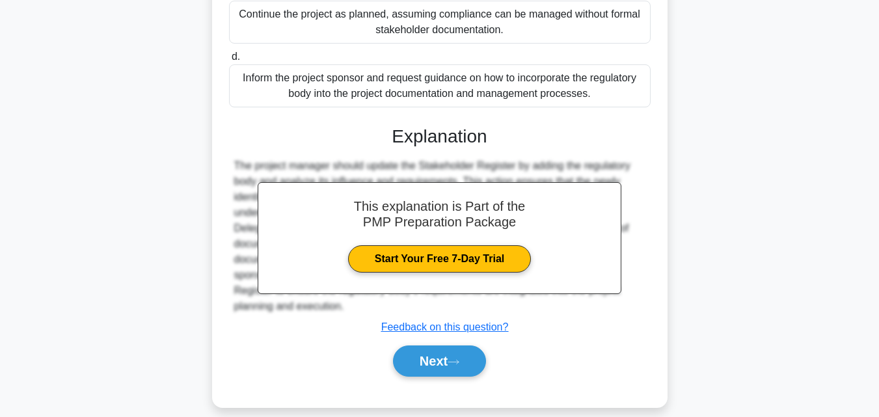
scroll to position [370, 0]
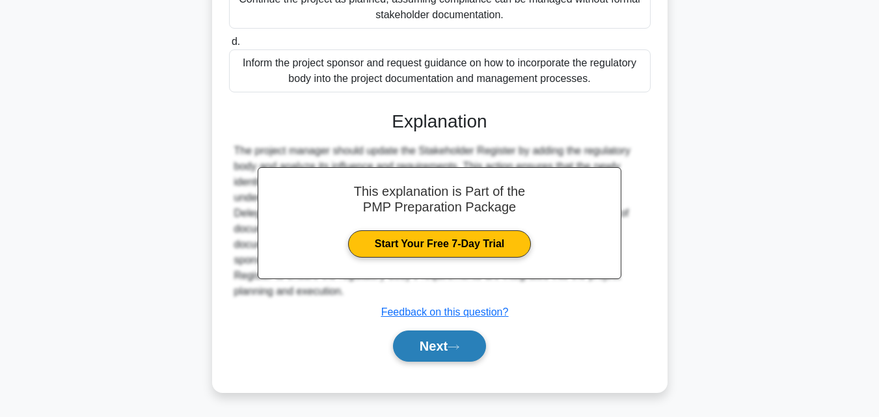
click at [468, 350] on button "Next" at bounding box center [439, 345] width 93 height 31
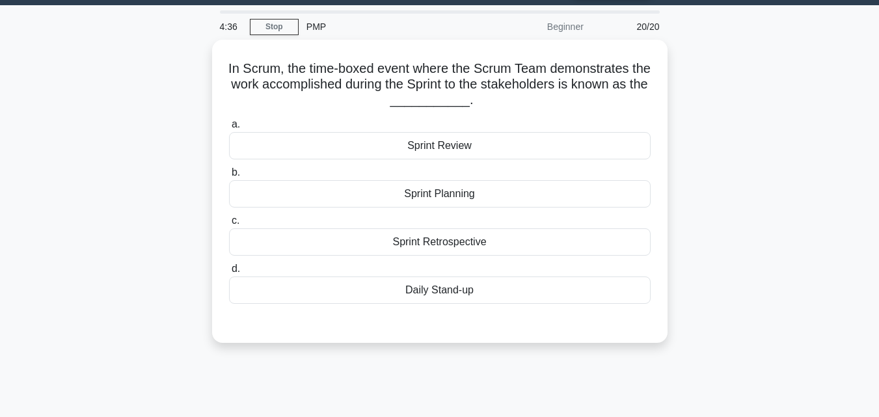
scroll to position [25, 0]
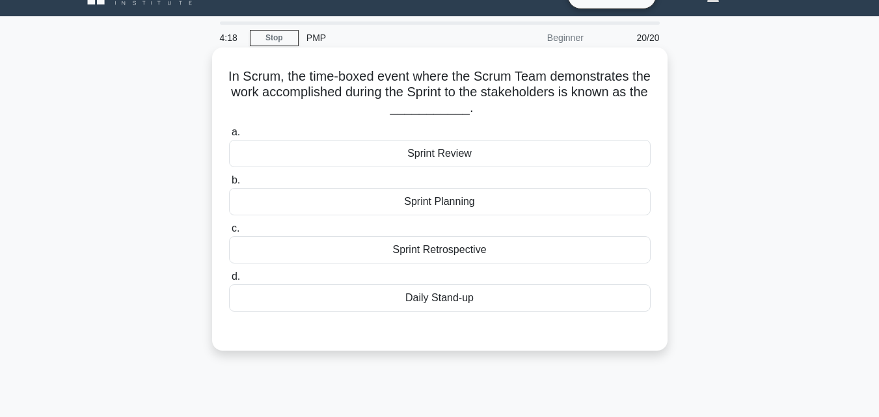
click at [432, 157] on div "Sprint Review" at bounding box center [439, 153] width 421 height 27
click at [229, 137] on input "a. Sprint Review" at bounding box center [229, 132] width 0 height 8
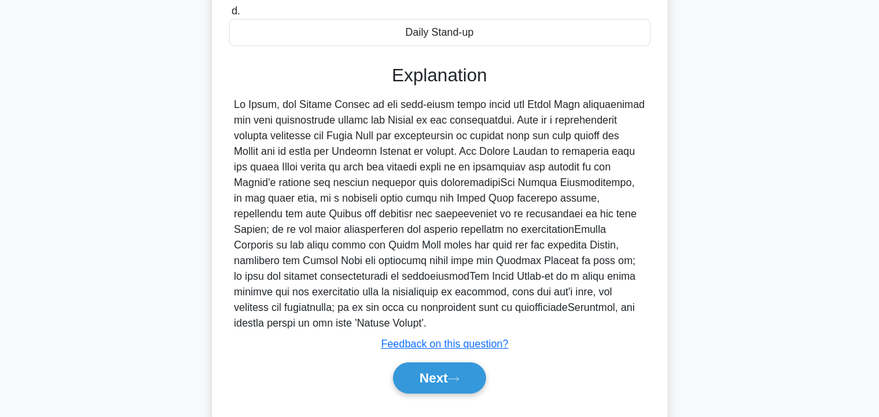
scroll to position [323, 0]
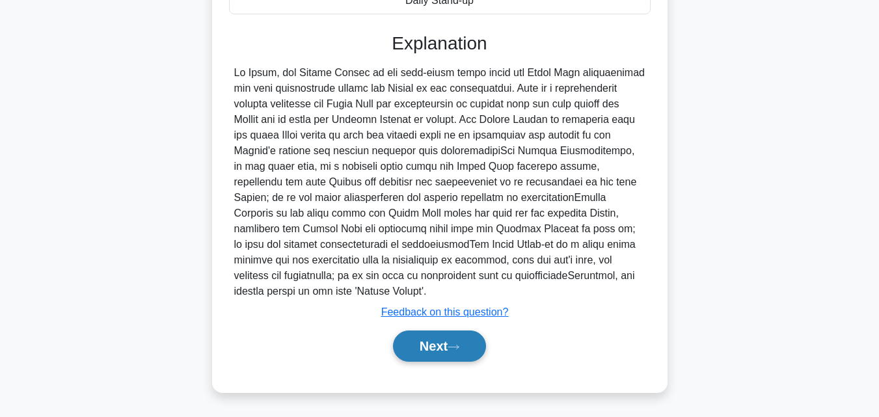
click at [453, 347] on icon at bounding box center [453, 346] width 12 height 7
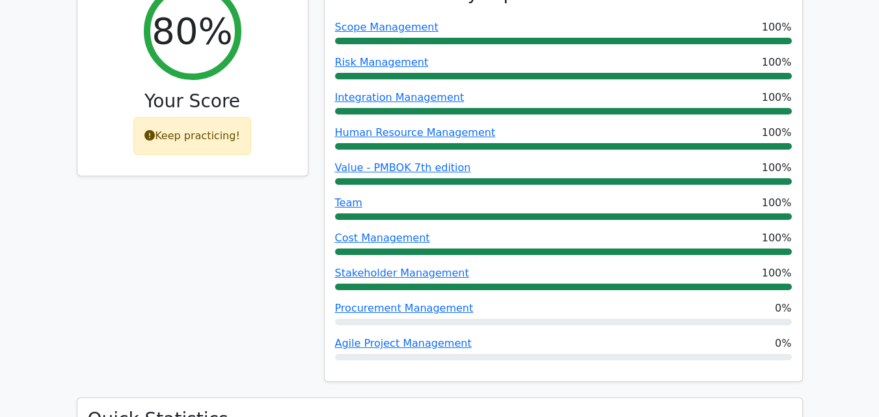
scroll to position [980, 0]
